Goal: Task Accomplishment & Management: Manage account settings

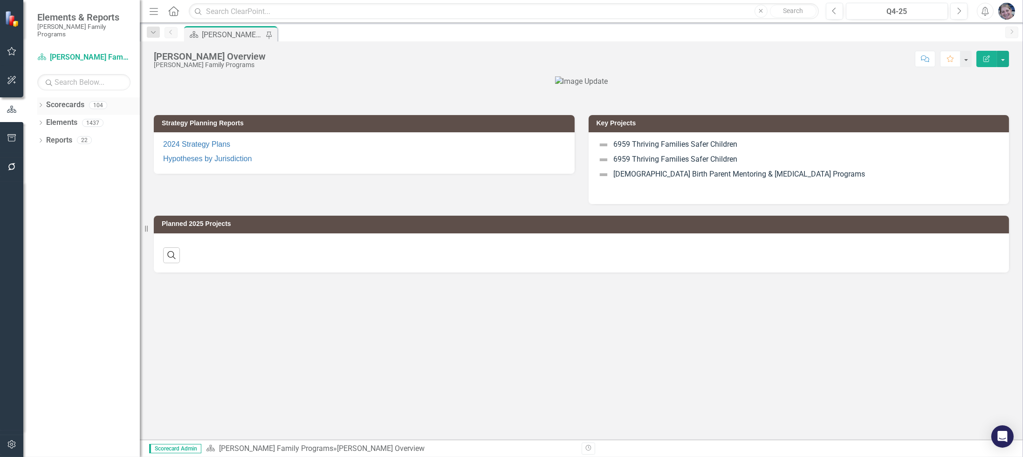
click at [40, 103] on icon "Dropdown" at bounding box center [40, 105] width 7 height 5
click at [45, 120] on icon "Dropdown" at bounding box center [45, 123] width 7 height 6
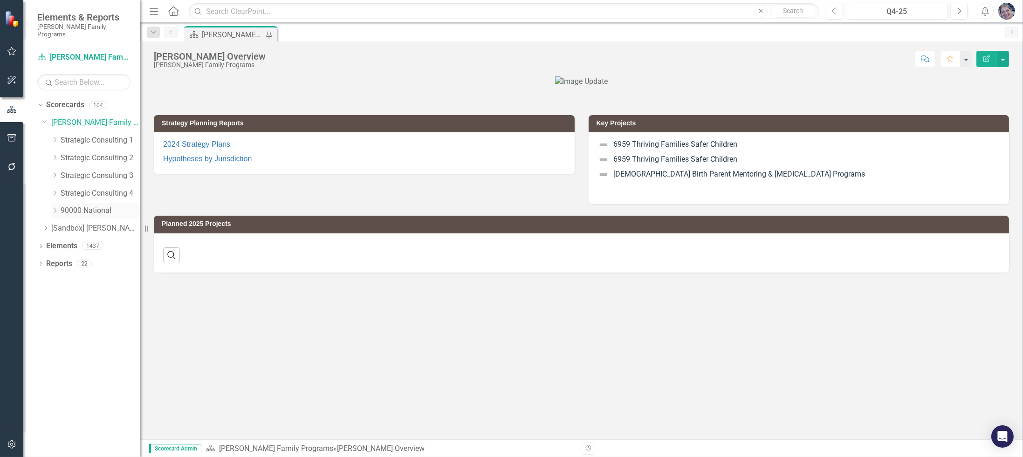
click at [54, 208] on icon "Dropdown" at bounding box center [54, 211] width 7 height 6
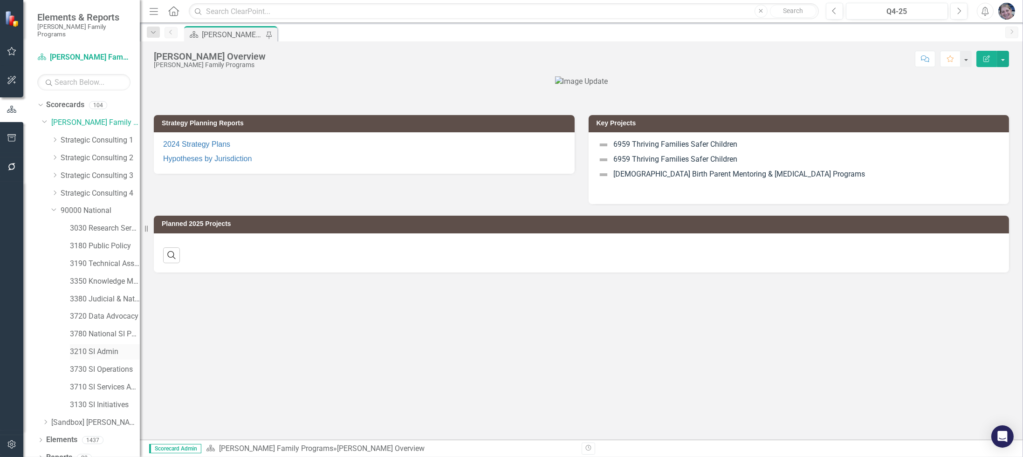
click at [104, 347] on link "3210 SI Admin" at bounding box center [105, 352] width 70 height 11
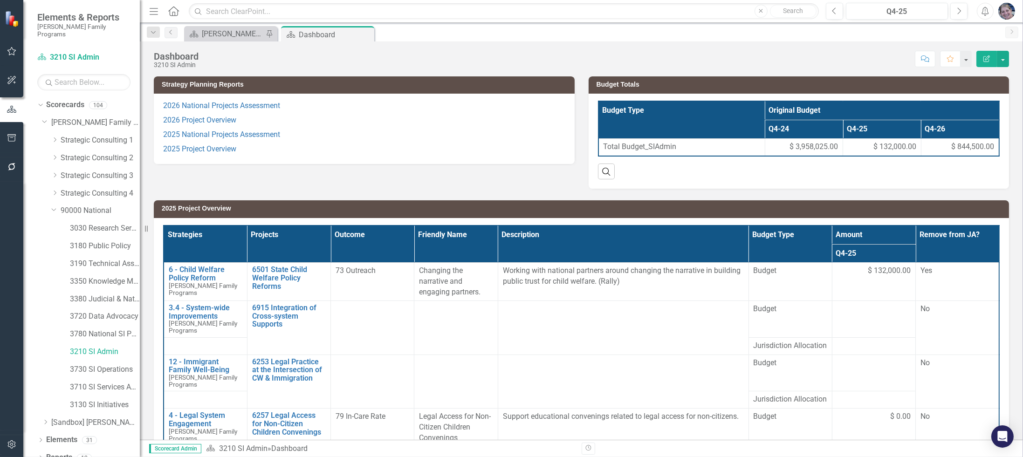
click at [307, 233] on th "Projects" at bounding box center [288, 244] width 83 height 37
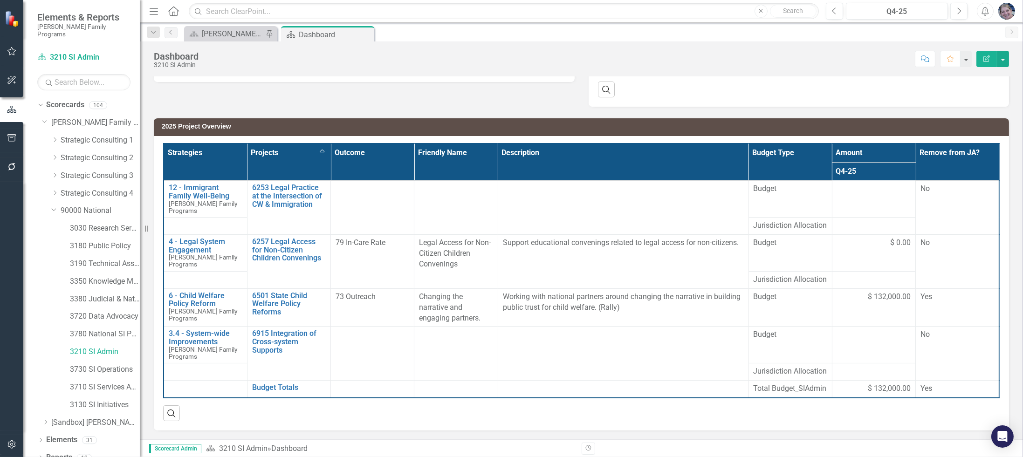
scroll to position [109, 0]
click at [891, 9] on div "Q4-25" at bounding box center [897, 11] width 96 height 11
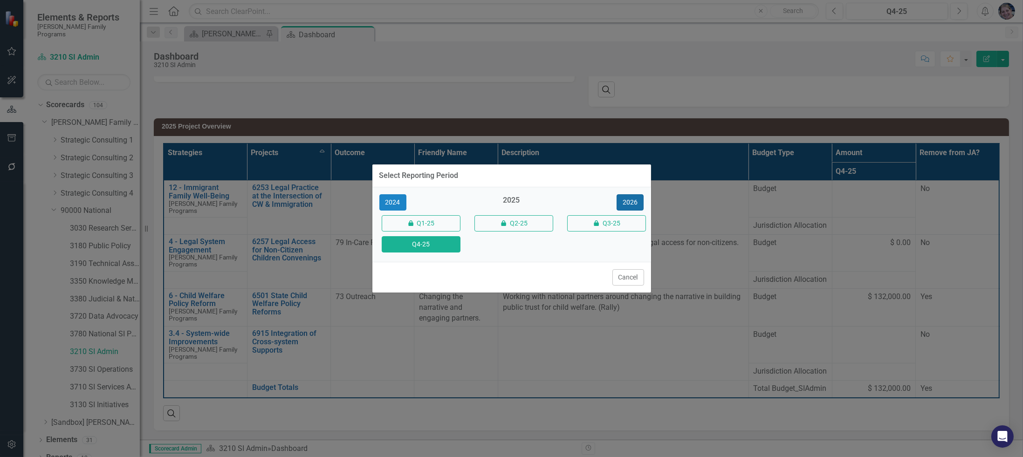
click at [629, 199] on button "2026" at bounding box center [630, 202] width 27 height 16
click at [433, 242] on button "Q4-26" at bounding box center [421, 244] width 79 height 16
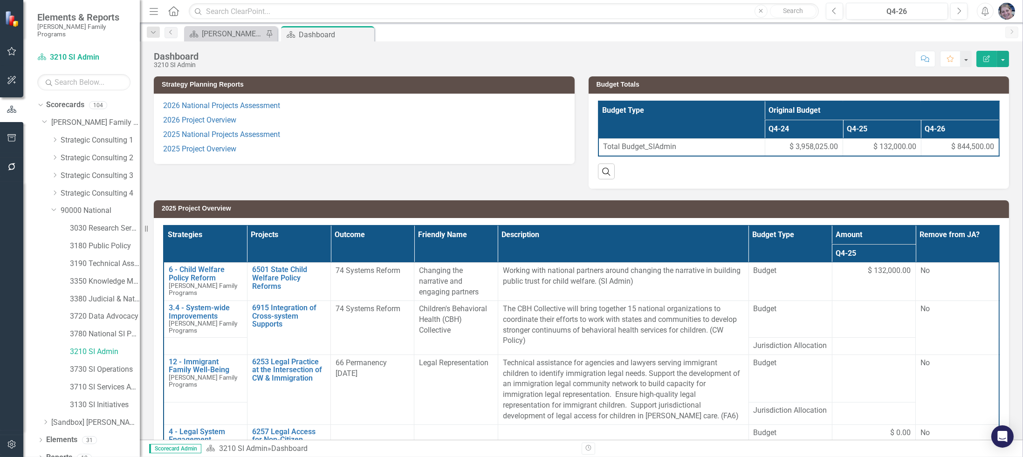
click at [308, 235] on th "Projects" at bounding box center [288, 244] width 83 height 37
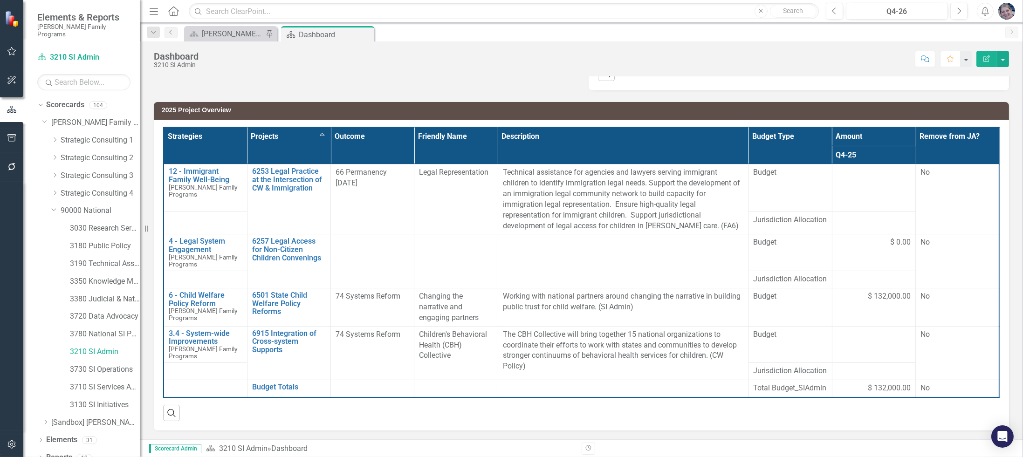
scroll to position [112, 0]
click at [1009, 361] on div "2025 Project Overview Strategies Projects Sort Ascending Outcome Friendly Name …" at bounding box center [581, 260] width 869 height 340
click at [295, 329] on link "6915 Integration of Cross-system Supports" at bounding box center [289, 341] width 74 height 25
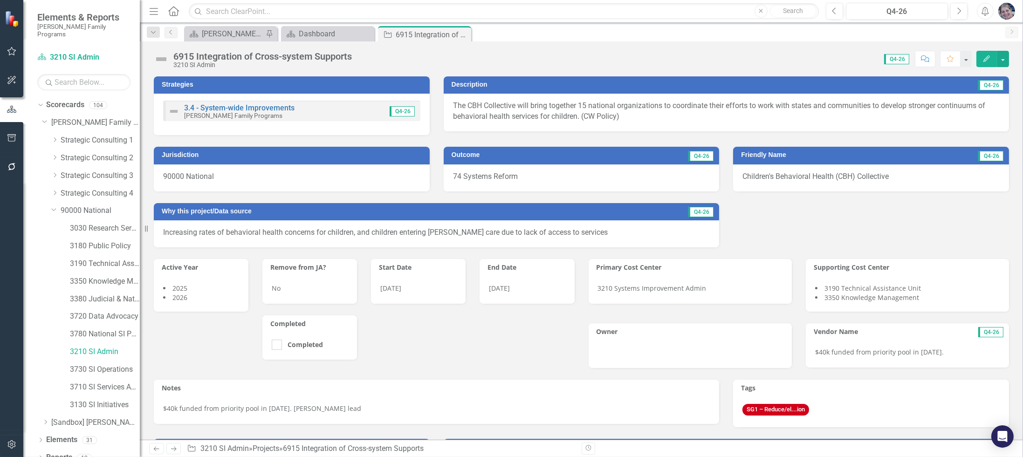
scroll to position [16, 0]
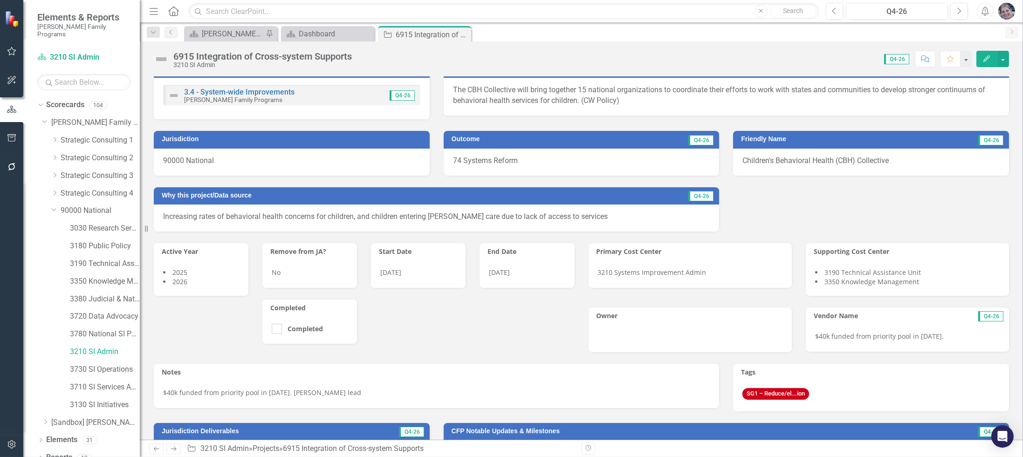
click at [815, 334] on span "$40k funded from priority pool in [DATE]." at bounding box center [879, 336] width 129 height 9
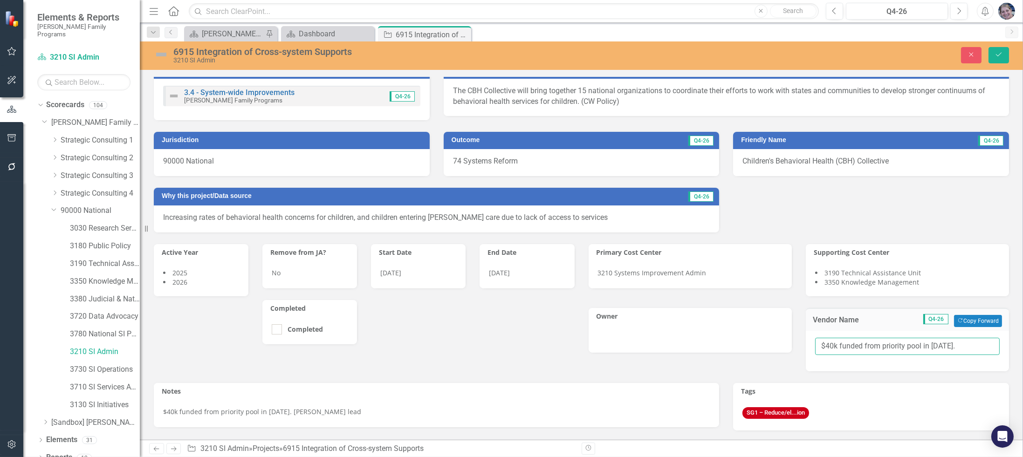
click at [820, 344] on input "$40k funded from priority pool in [DATE]." at bounding box center [907, 346] width 185 height 17
type input "$120k approved from pool in [DATE] (KM submitted)"
click at [999, 56] on icon "Save" at bounding box center [998, 54] width 8 height 7
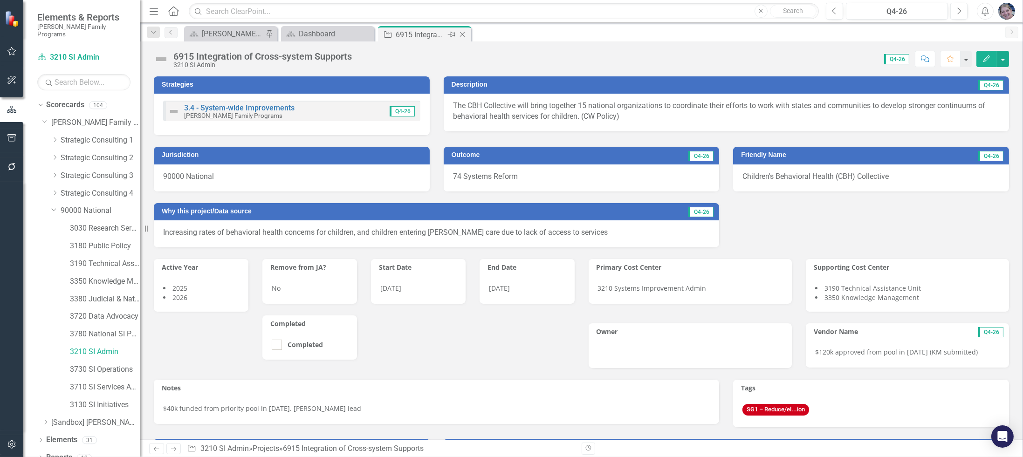
click at [461, 32] on icon "Close" at bounding box center [462, 34] width 9 height 7
